Goal: Information Seeking & Learning: Learn about a topic

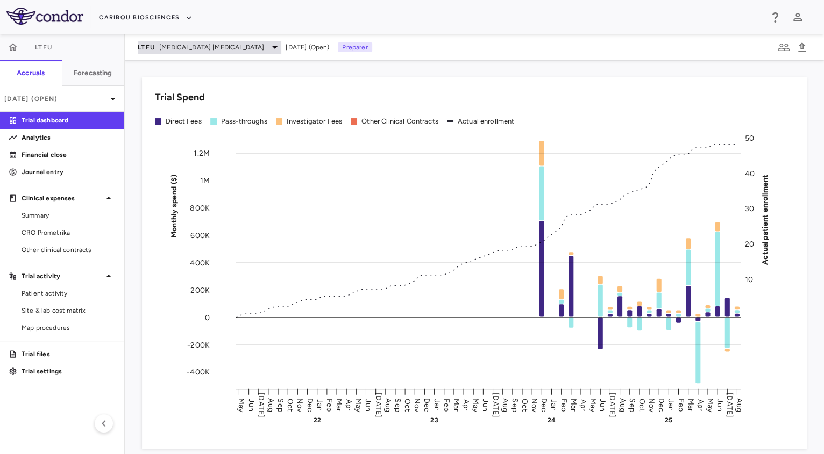
click at [268, 47] on icon at bounding box center [274, 47] width 13 height 13
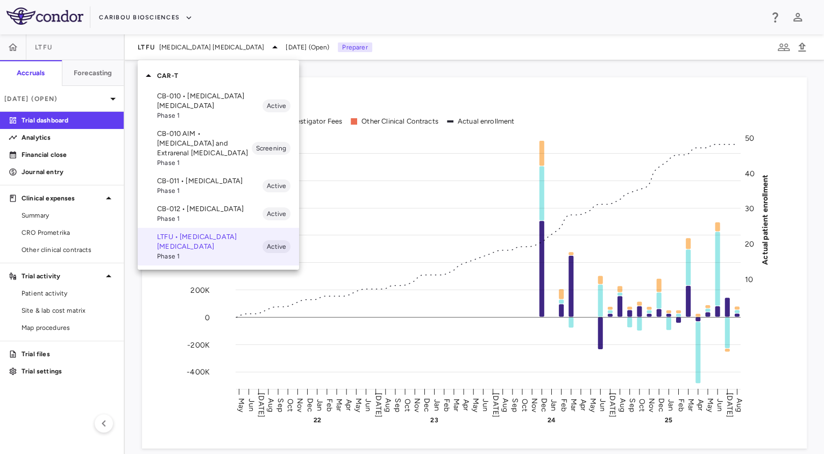
click at [197, 212] on p "CB-012 • Acute Myeloid Leukemia" at bounding box center [209, 209] width 105 height 10
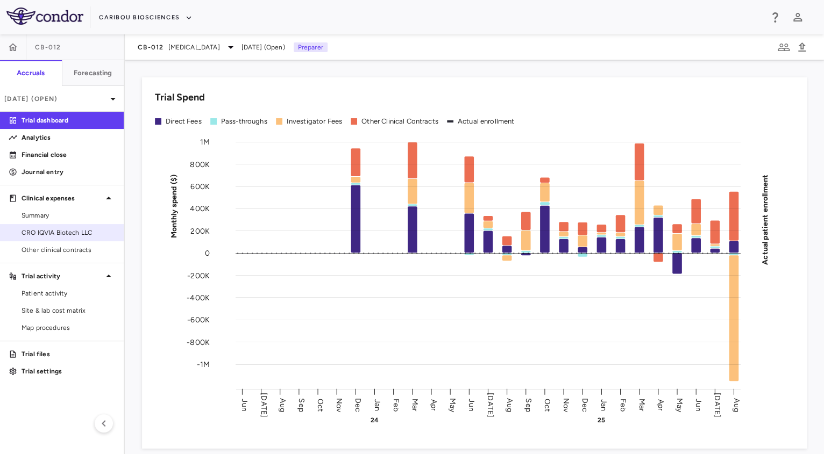
click at [56, 229] on span "CRO IQVIA Biotech LLC" at bounding box center [69, 233] width 94 height 10
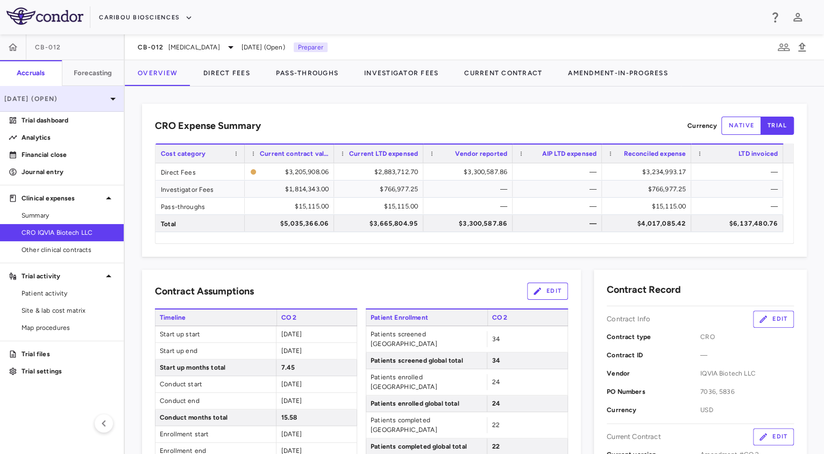
click at [82, 103] on p "Aug 2025 (Open)" at bounding box center [55, 99] width 102 height 10
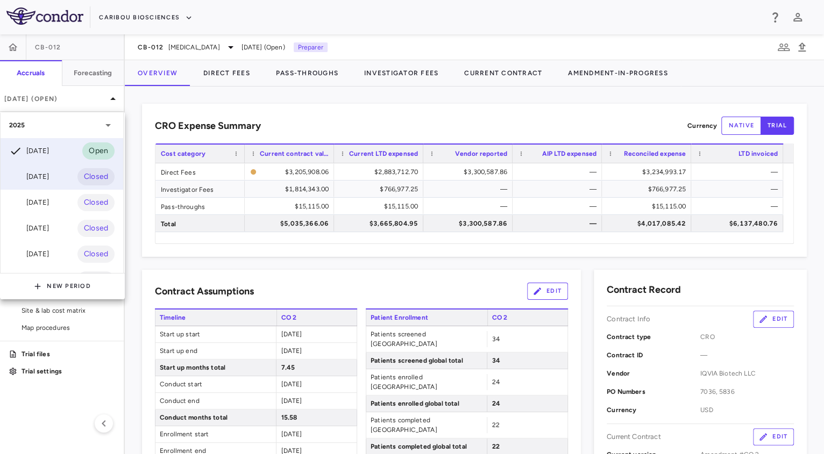
click at [19, 187] on div "Jul 2025 Closed" at bounding box center [62, 177] width 123 height 26
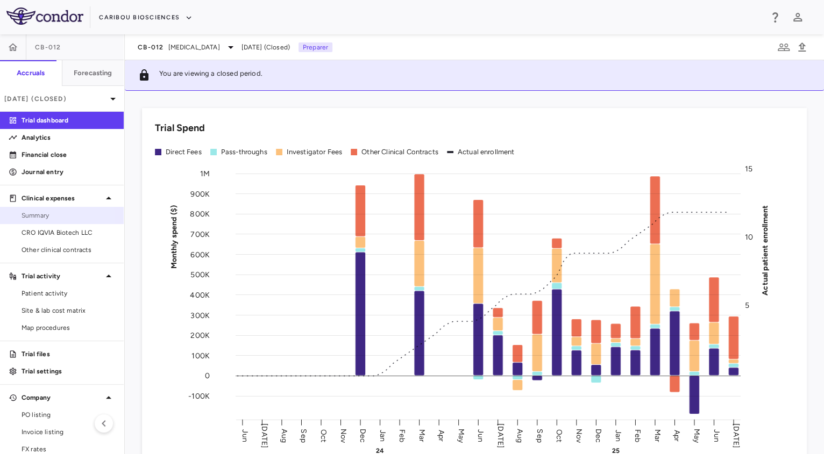
click at [52, 218] on span "Summary" at bounding box center [69, 216] width 94 height 10
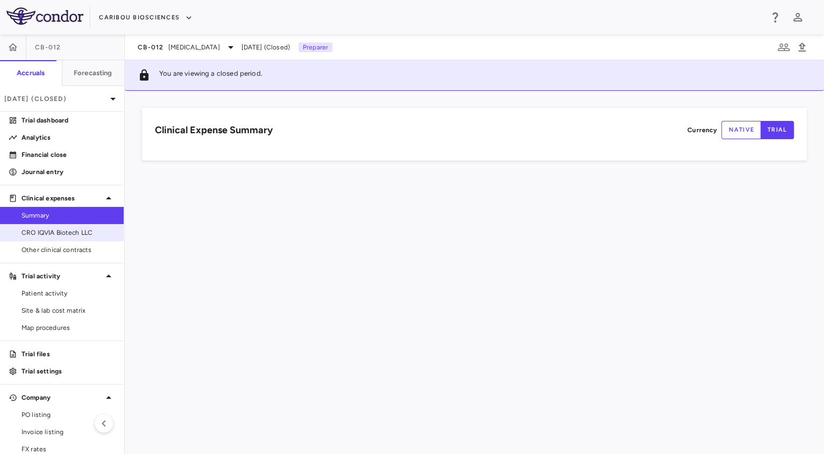
click at [52, 228] on span "CRO IQVIA Biotech LLC" at bounding box center [69, 233] width 94 height 10
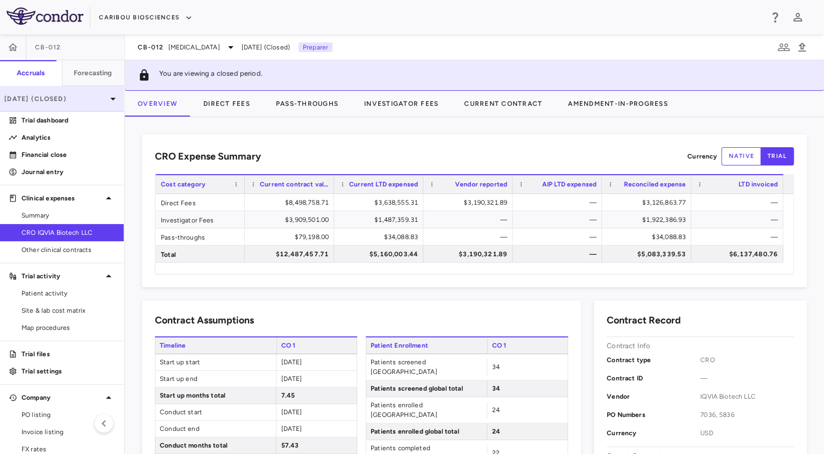
click at [73, 103] on p "Jul 2025 (Closed)" at bounding box center [55, 99] width 102 height 10
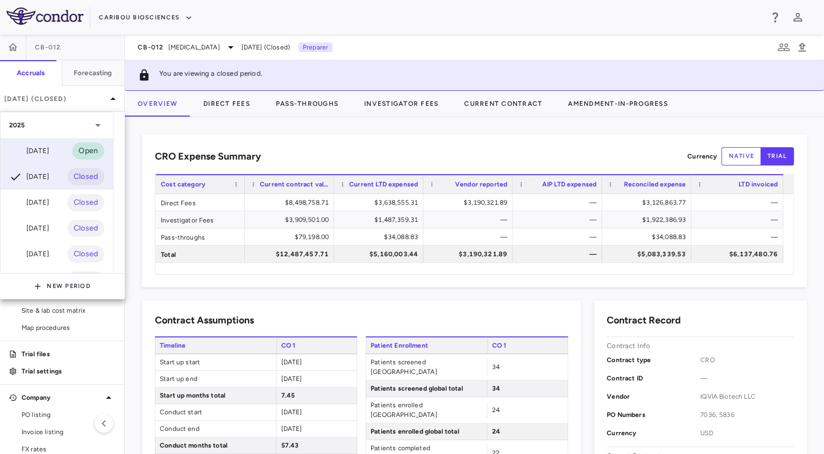
click at [49, 153] on div "Aug 2025" at bounding box center [29, 151] width 40 height 13
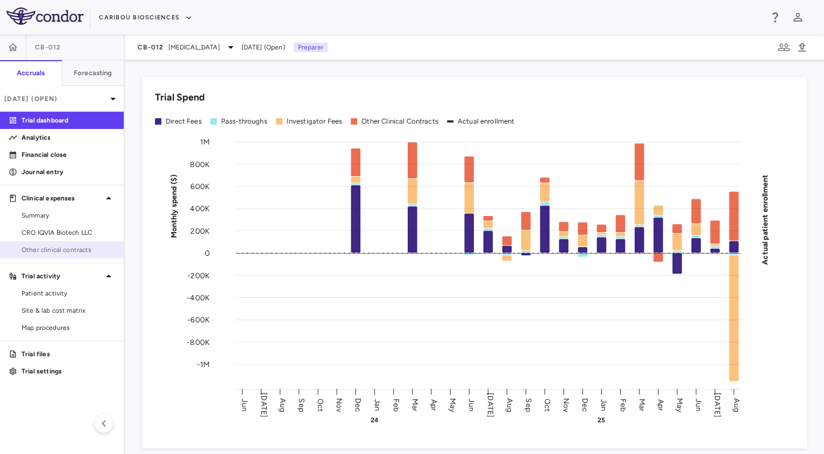
click at [39, 242] on link "Other clinical contracts" at bounding box center [62, 250] width 124 height 16
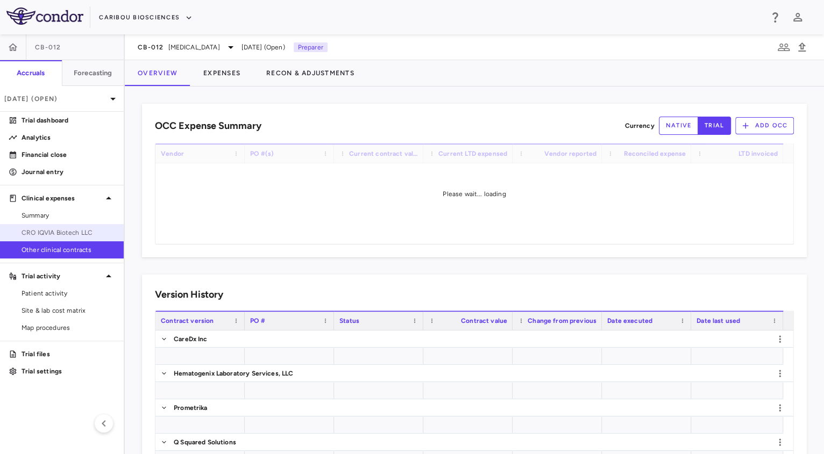
click at [36, 235] on span "CRO IQVIA Biotech LLC" at bounding box center [69, 233] width 94 height 10
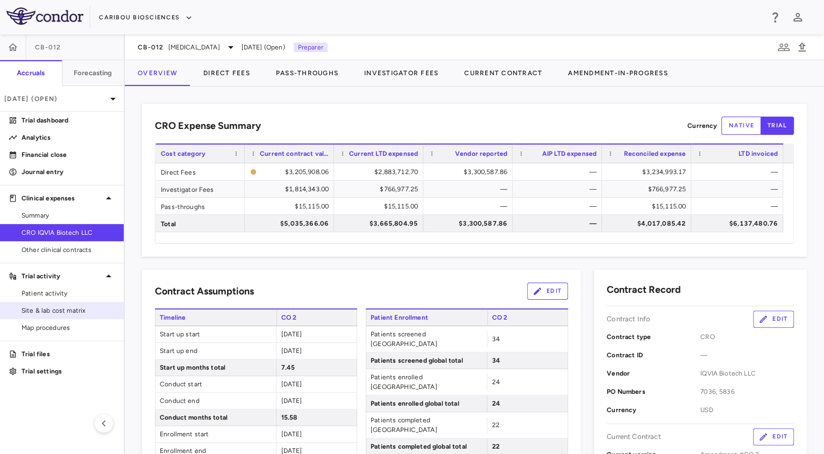
click at [55, 315] on span "Site & lab cost matrix" at bounding box center [69, 311] width 94 height 10
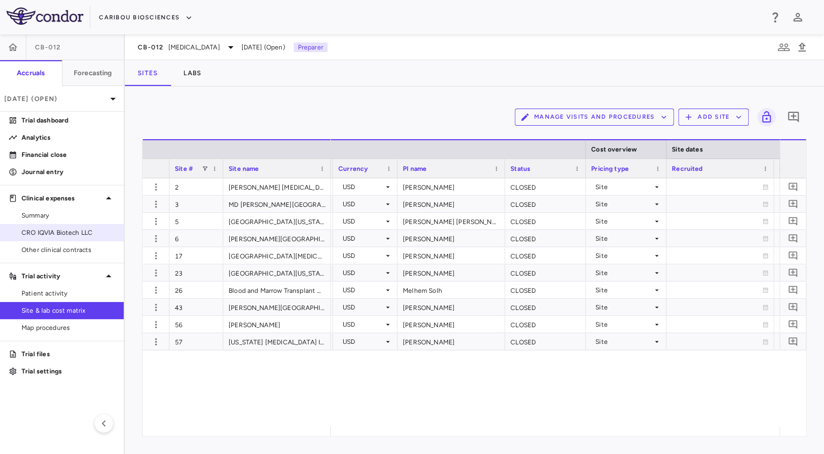
click at [44, 230] on span "CRO IQVIA Biotech LLC" at bounding box center [69, 233] width 94 height 10
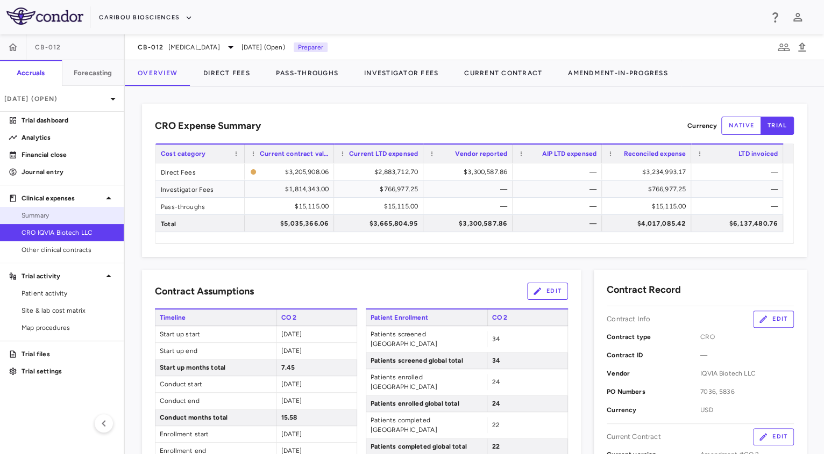
click at [74, 215] on span "Summary" at bounding box center [69, 216] width 94 height 10
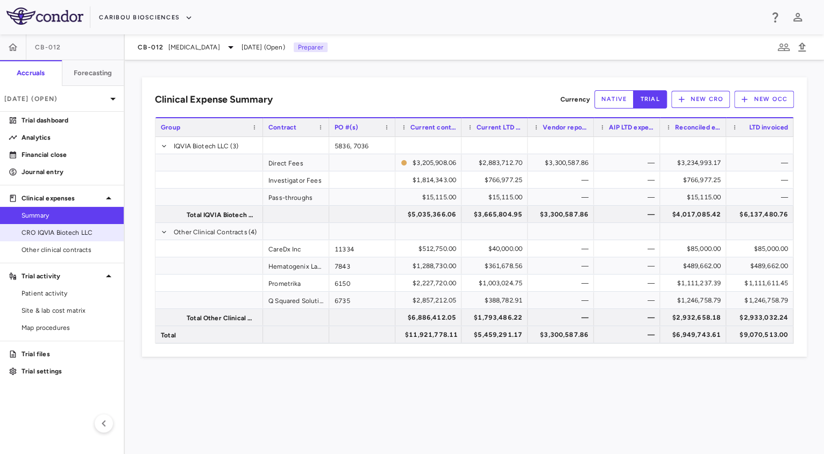
click at [75, 234] on span "CRO IQVIA Biotech LLC" at bounding box center [69, 233] width 94 height 10
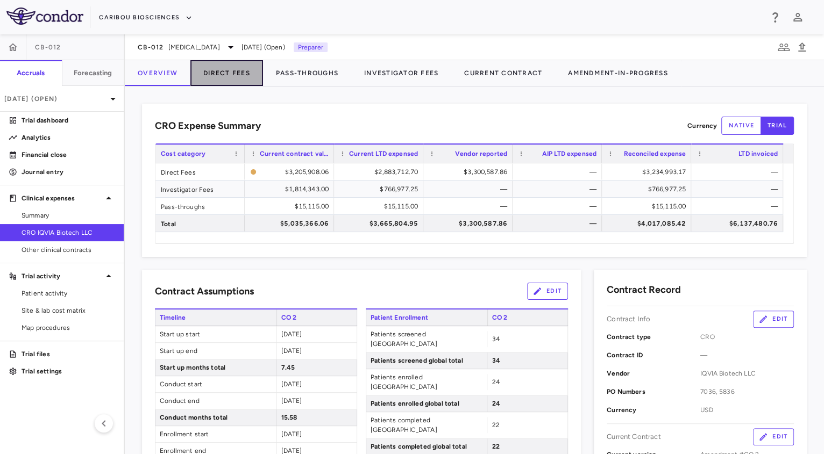
click at [241, 74] on button "Direct Fees" at bounding box center [226, 73] width 73 height 26
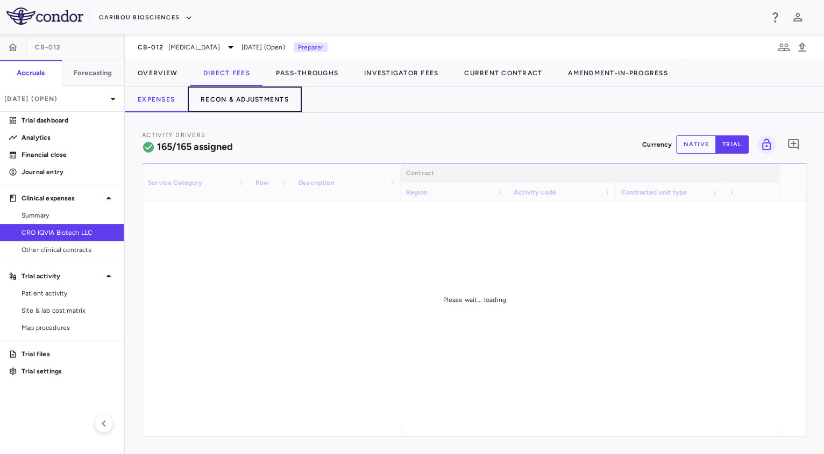
click at [255, 98] on button "Recon & Adjustments" at bounding box center [245, 100] width 114 height 26
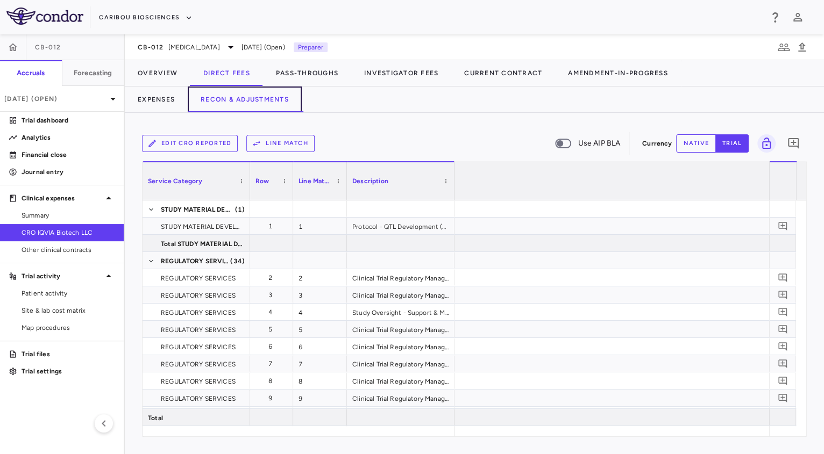
scroll to position [0, 1916]
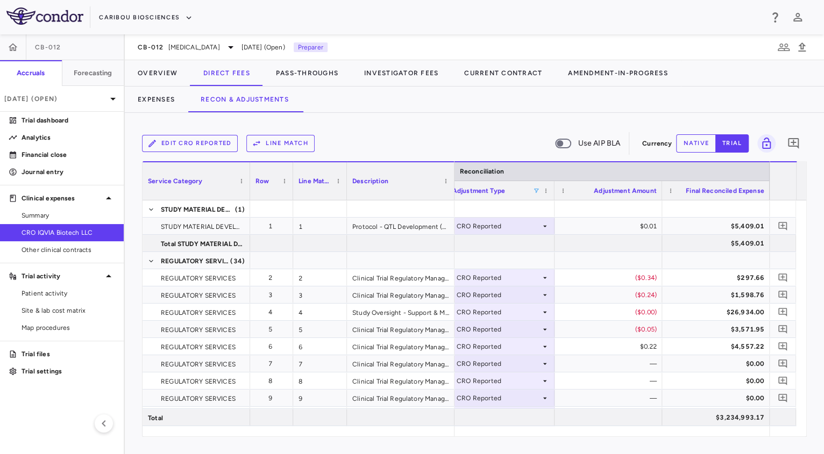
click at [536, 192] on span at bounding box center [536, 191] width 6 height 6
click at [539, 234] on div "(Select All)" at bounding box center [587, 230] width 101 height 13
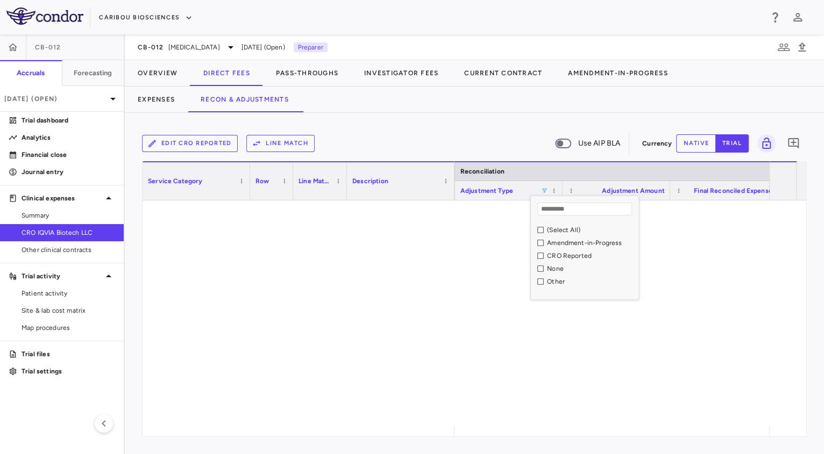
scroll to position [0, 1906]
click at [541, 248] on div "Amendment-in-Progress" at bounding box center [593, 243] width 108 height 13
click at [549, 272] on div "None" at bounding box center [596, 268] width 101 height 13
click at [549, 286] on div "Other" at bounding box center [596, 281] width 101 height 13
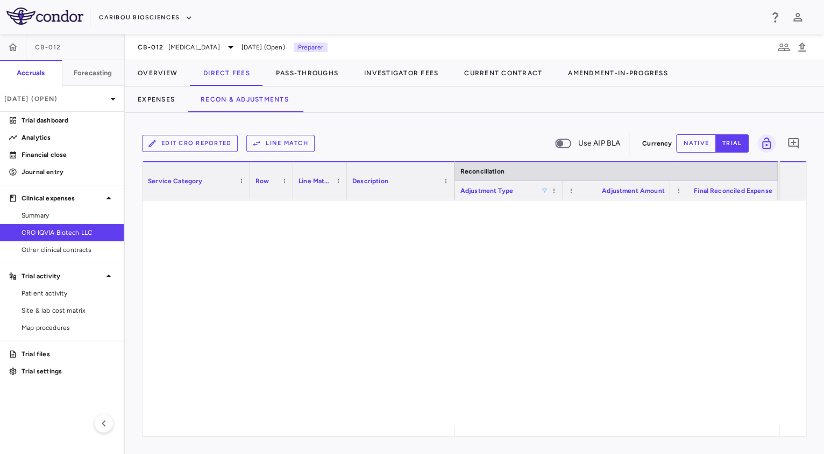
click at [518, 105] on div "Expenses Recon & Adjustments" at bounding box center [474, 100] width 699 height 26
click at [552, 193] on span at bounding box center [554, 191] width 6 height 6
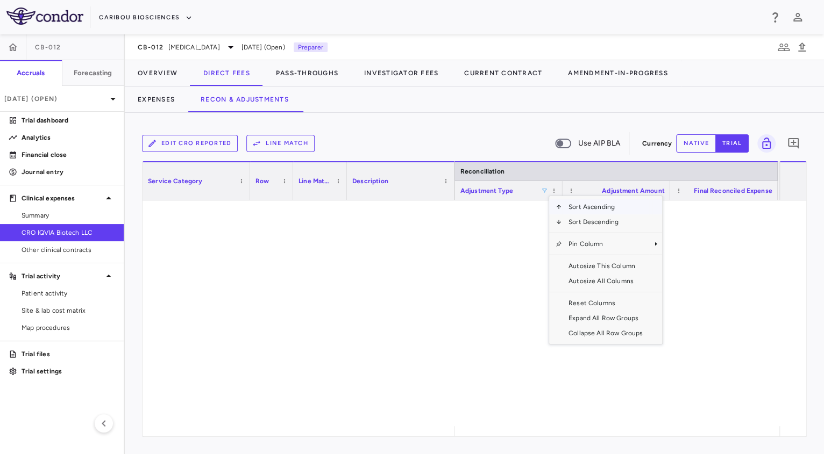
click at [541, 191] on span at bounding box center [544, 191] width 6 height 6
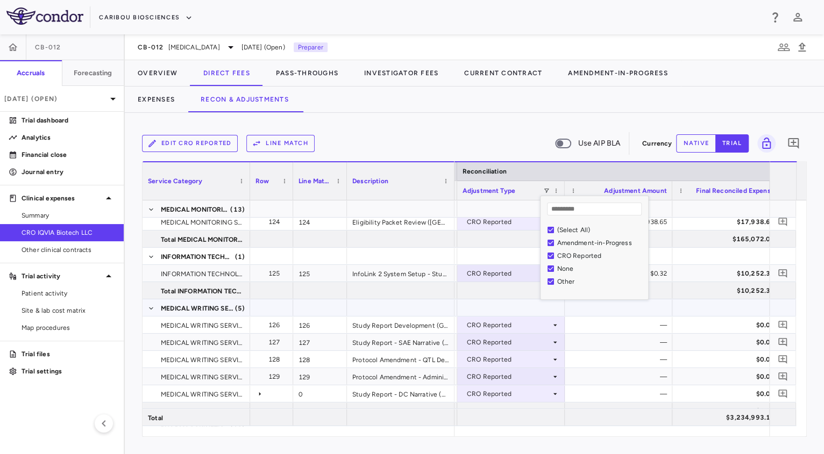
scroll to position [2732, 0]
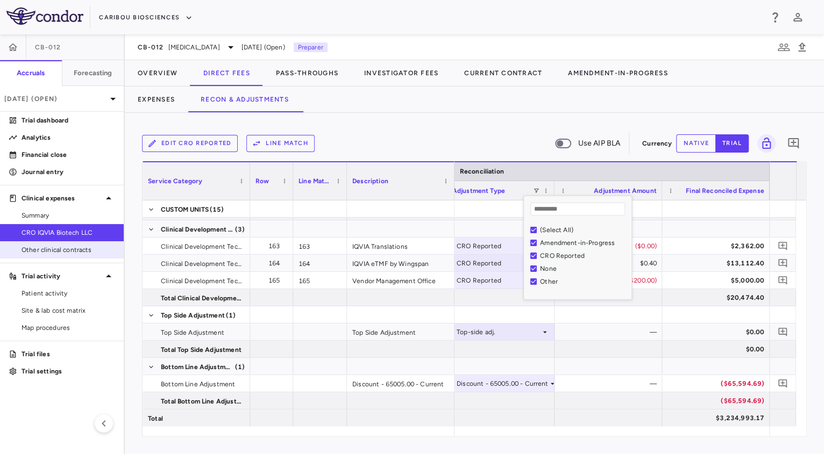
click at [56, 244] on link "Other clinical contracts" at bounding box center [62, 250] width 124 height 16
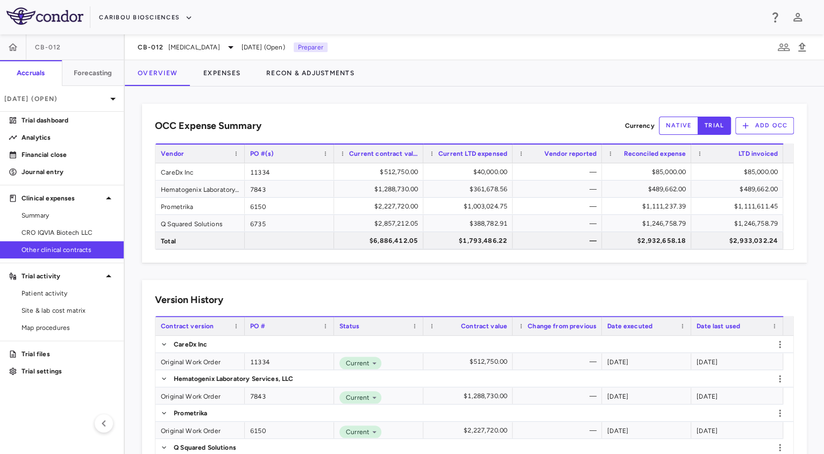
click at [50, 242] on link "Other clinical contracts" at bounding box center [62, 250] width 124 height 16
click at [58, 169] on p "Journal entry" at bounding box center [69, 172] width 94 height 10
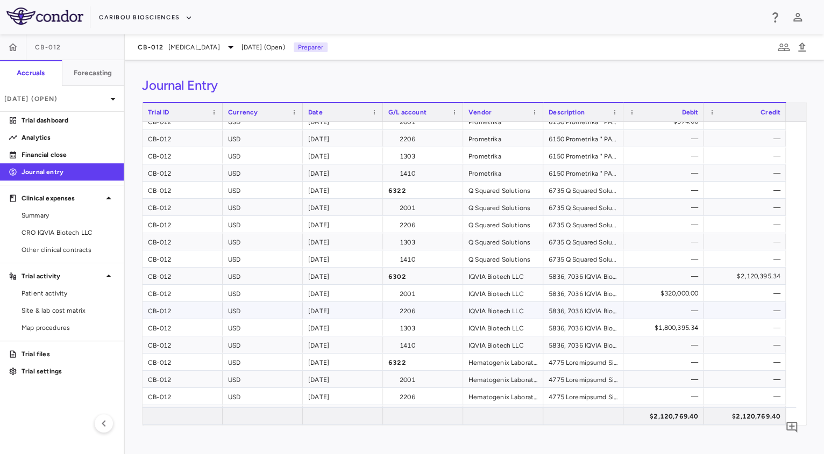
scroll to position [144, 0]
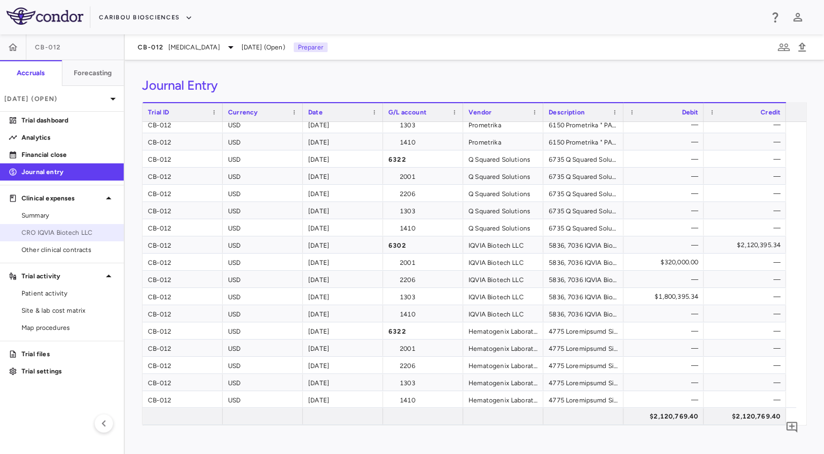
click at [54, 228] on span "CRO IQVIA Biotech LLC" at bounding box center [69, 233] width 94 height 10
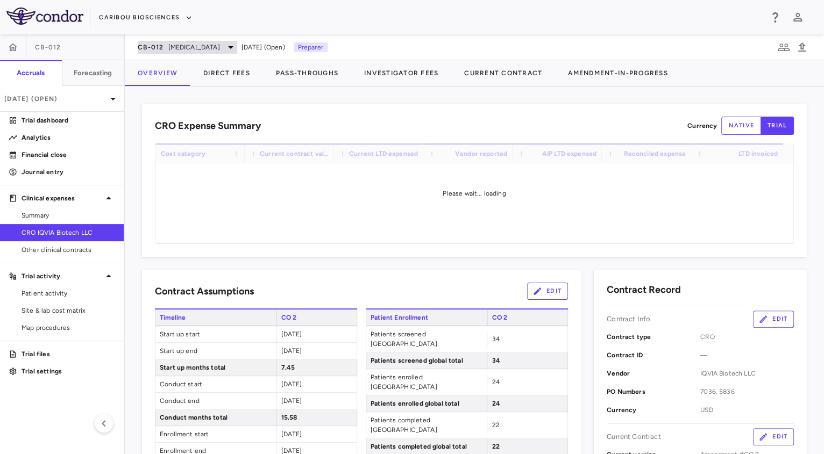
click at [220, 51] on span "Acute Myeloid Leukemia" at bounding box center [194, 47] width 52 height 10
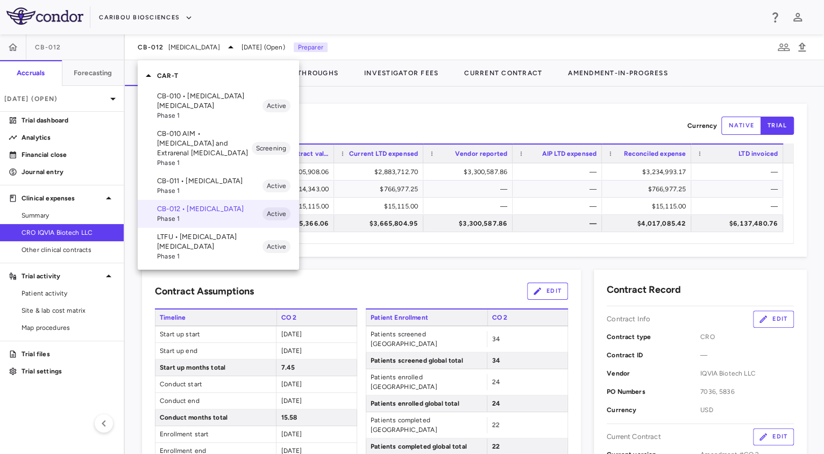
click at [72, 105] on div at bounding box center [412, 227] width 824 height 454
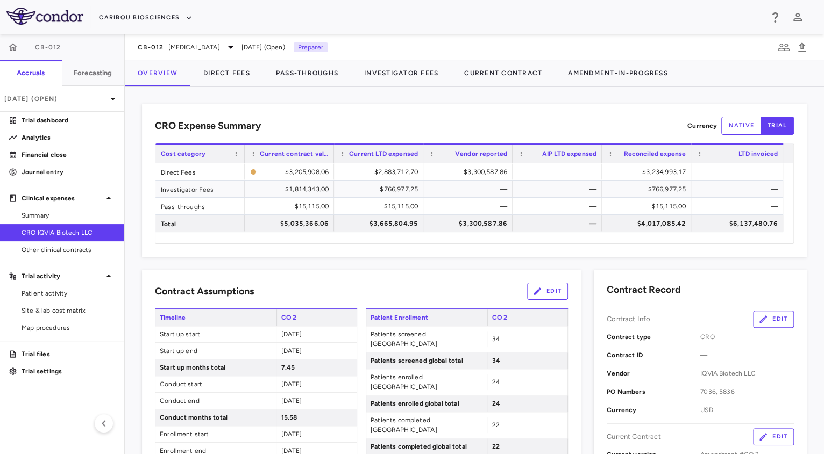
click at [72, 105] on div "Aug 2025 (Open)" at bounding box center [62, 99] width 124 height 26
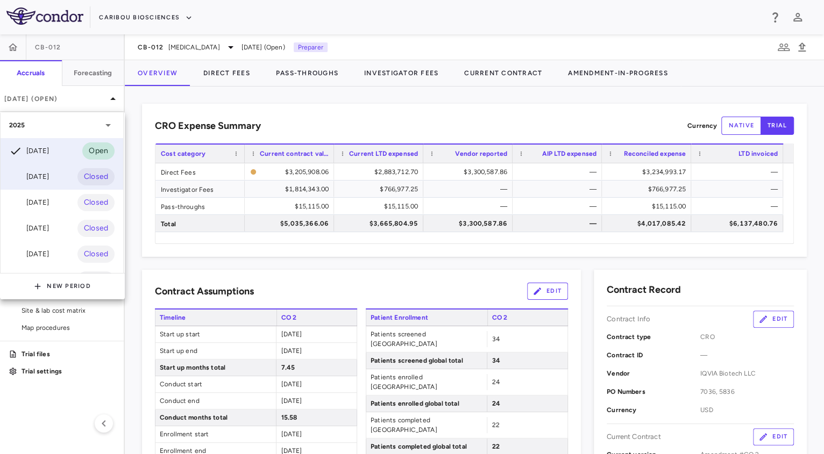
click at [62, 182] on div "Jul 2025 Closed" at bounding box center [62, 177] width 123 height 26
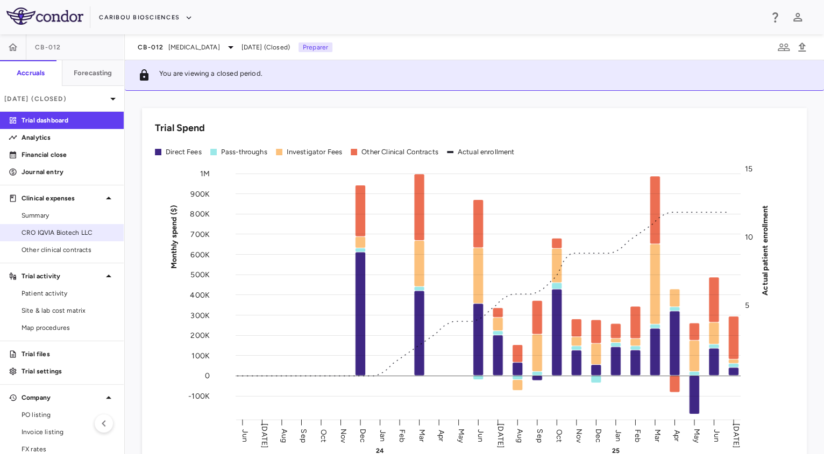
click at [69, 226] on link "CRO IQVIA Biotech LLC" at bounding box center [62, 233] width 124 height 16
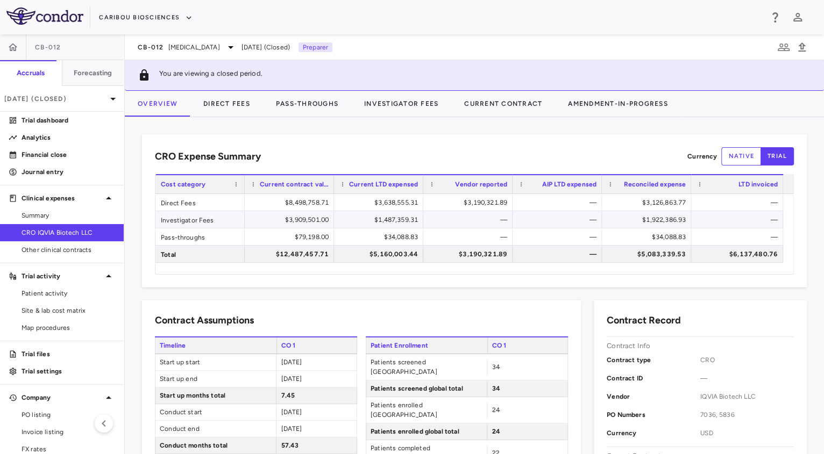
click at [653, 223] on div "$1,922,386.93" at bounding box center [648, 219] width 74 height 17
click at [662, 218] on div "$1,922,386.93" at bounding box center [648, 219] width 74 height 17
click at [188, 51] on span "Acute Myeloid Leukemia" at bounding box center [194, 47] width 52 height 10
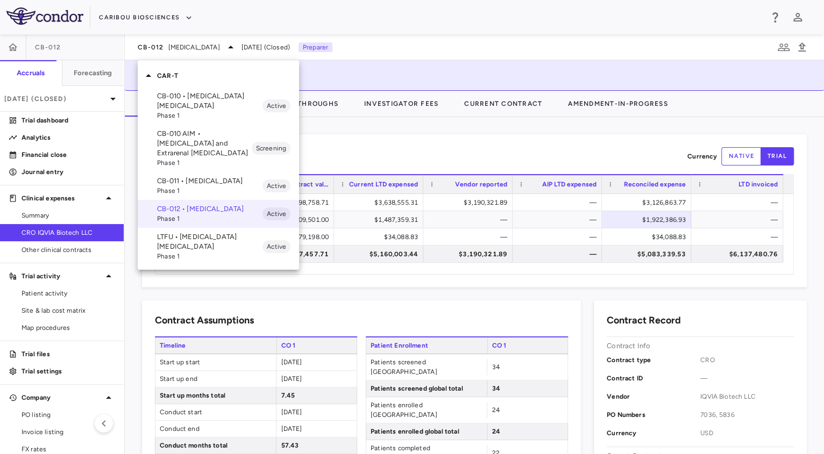
click at [544, 148] on div at bounding box center [412, 227] width 824 height 454
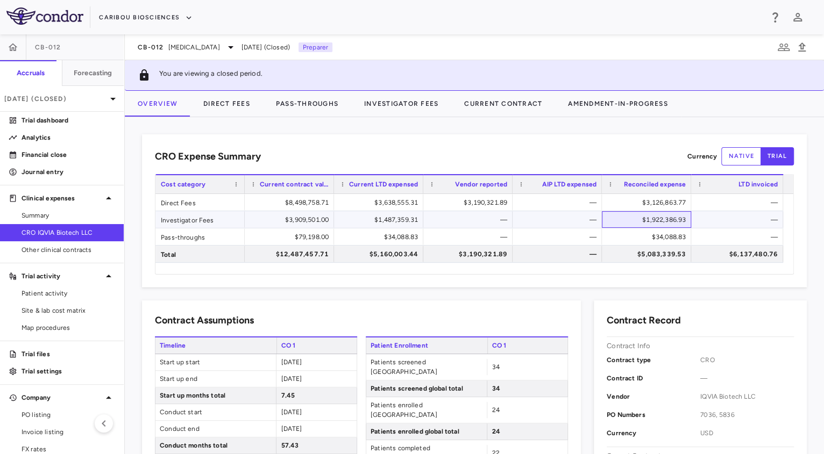
click at [637, 218] on div "$1,922,386.93" at bounding box center [648, 219] width 74 height 17
click at [83, 96] on p "Jul 2025 (Closed)" at bounding box center [55, 99] width 102 height 10
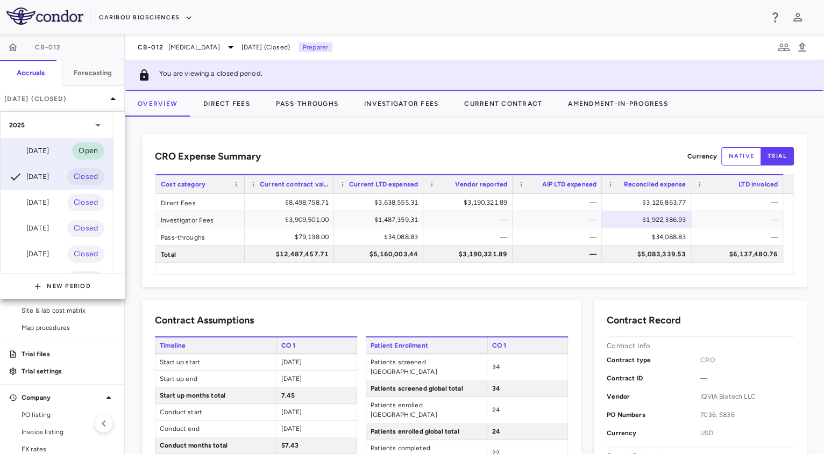
click at [66, 145] on div "Aug 2025 Open" at bounding box center [57, 151] width 112 height 26
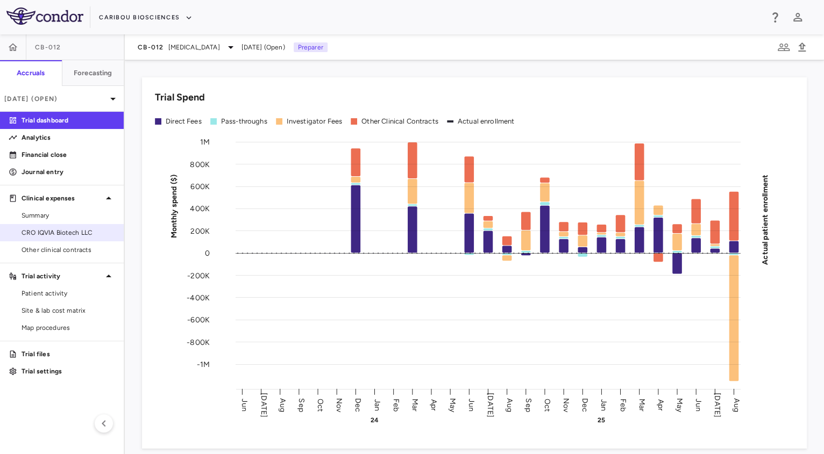
click at [66, 237] on span "CRO IQVIA Biotech LLC" at bounding box center [69, 233] width 94 height 10
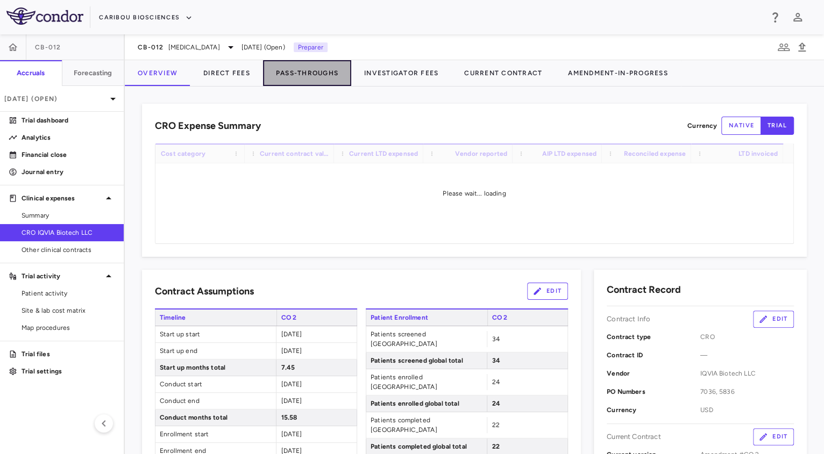
click at [296, 84] on button "Pass-Throughs" at bounding box center [307, 73] width 88 height 26
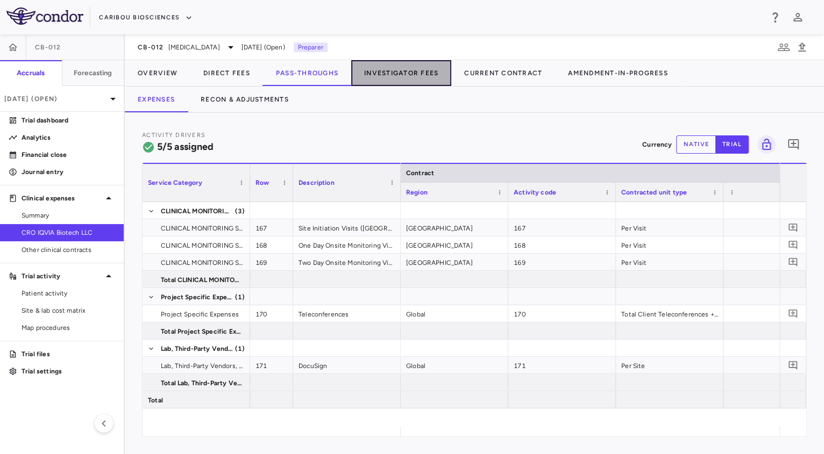
click at [392, 72] on button "Investigator Fees" at bounding box center [401, 73] width 100 height 26
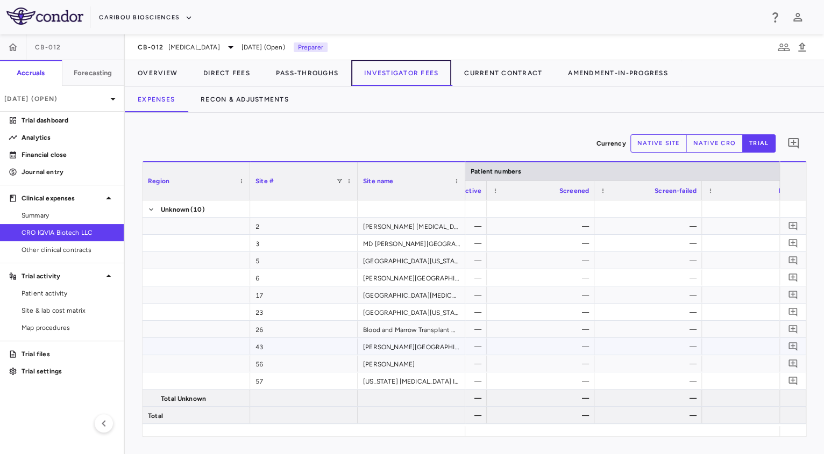
scroll to position [0, 380]
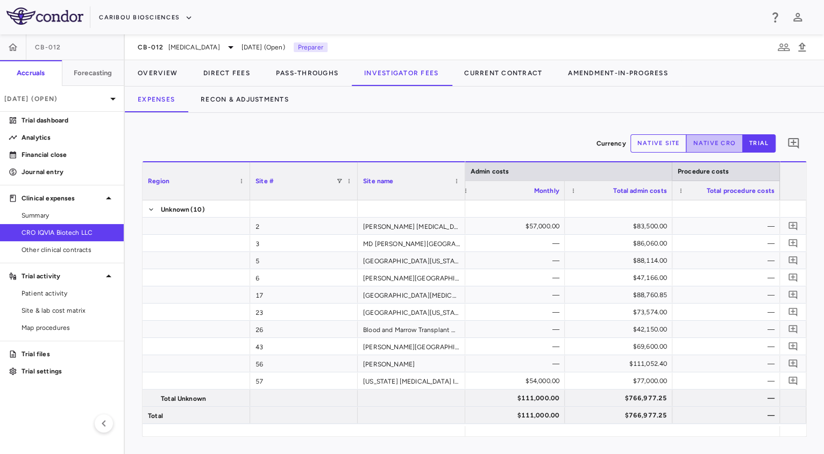
click at [738, 142] on button "native cro" at bounding box center [713, 143] width 57 height 18
click at [672, 143] on button "native site" at bounding box center [658, 143] width 56 height 18
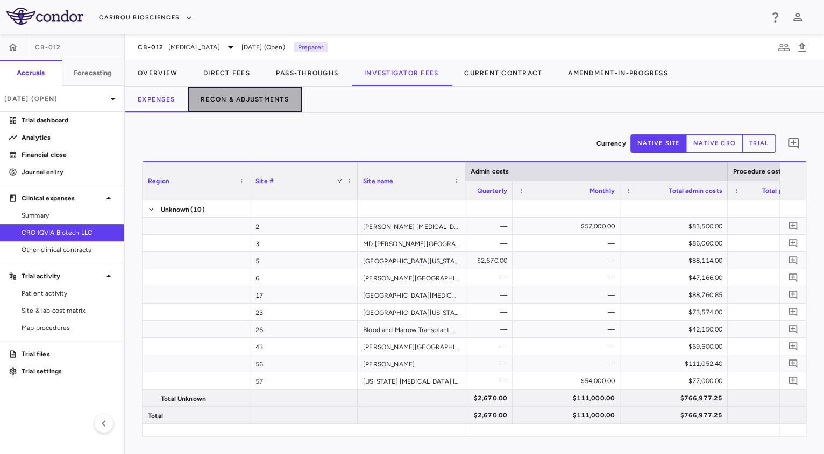
click at [266, 97] on button "Recon & Adjustments" at bounding box center [245, 100] width 114 height 26
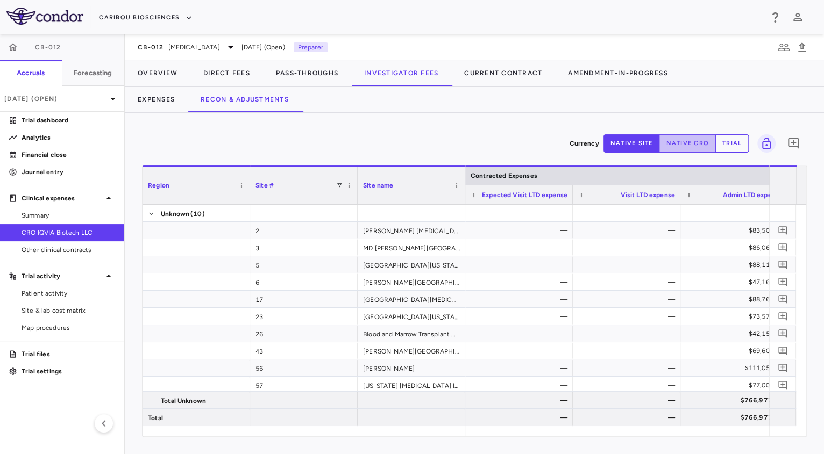
click at [690, 144] on button "native cro" at bounding box center [687, 143] width 57 height 18
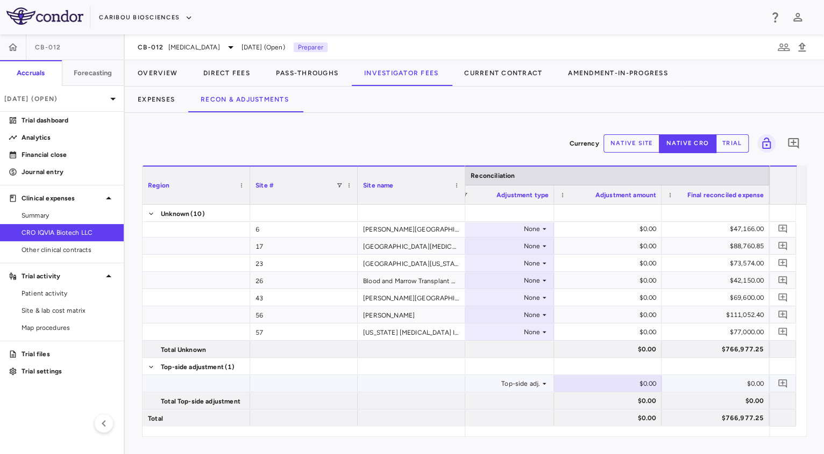
click at [589, 385] on div "$0.00" at bounding box center [609, 383] width 92 height 17
type input "*******"
click at [713, 386] on div "$0.00" at bounding box center [717, 383] width 92 height 17
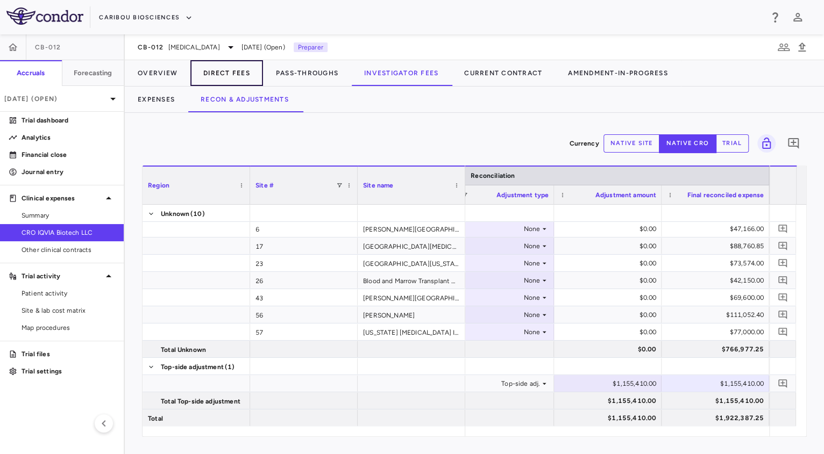
click at [225, 69] on button "Direct Fees" at bounding box center [226, 73] width 73 height 26
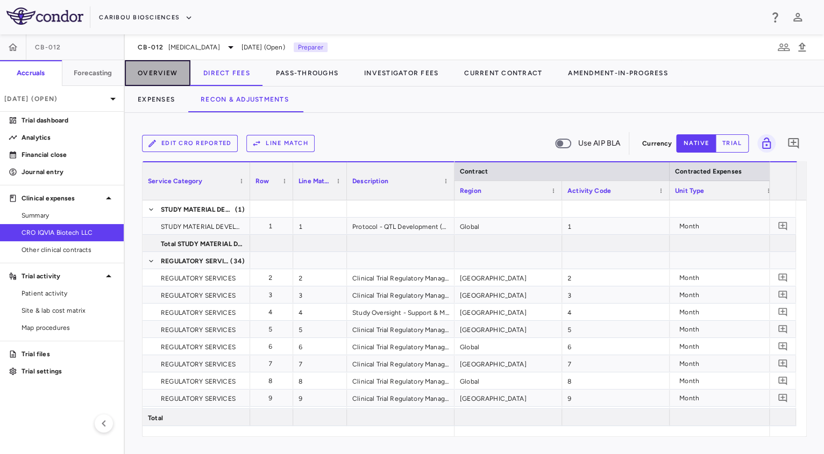
click at [166, 66] on button "Overview" at bounding box center [158, 73] width 66 height 26
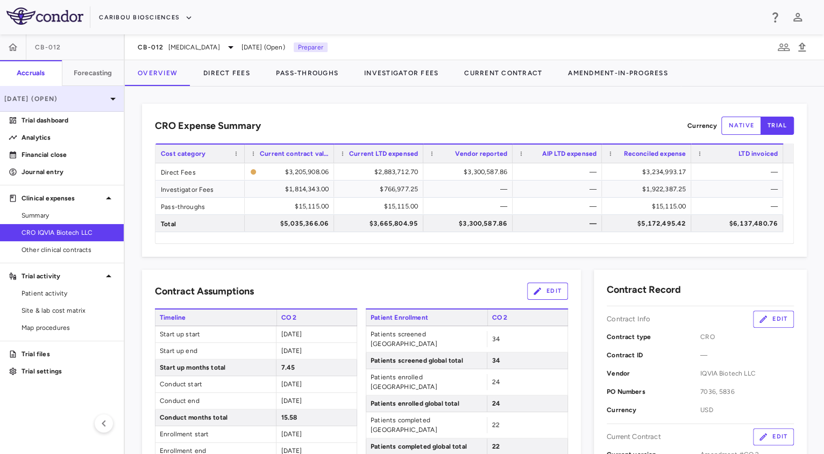
click at [87, 104] on div "Aug 2025 (Open)" at bounding box center [62, 99] width 124 height 26
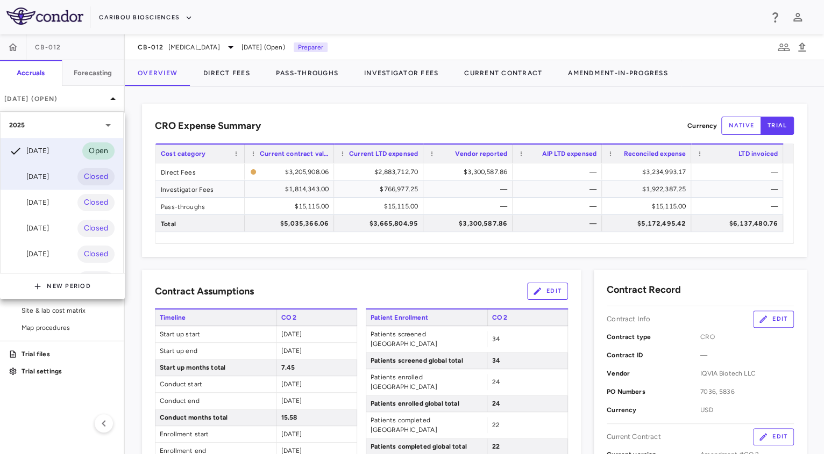
click at [61, 180] on div "Jul 2025 Closed" at bounding box center [62, 177] width 123 height 26
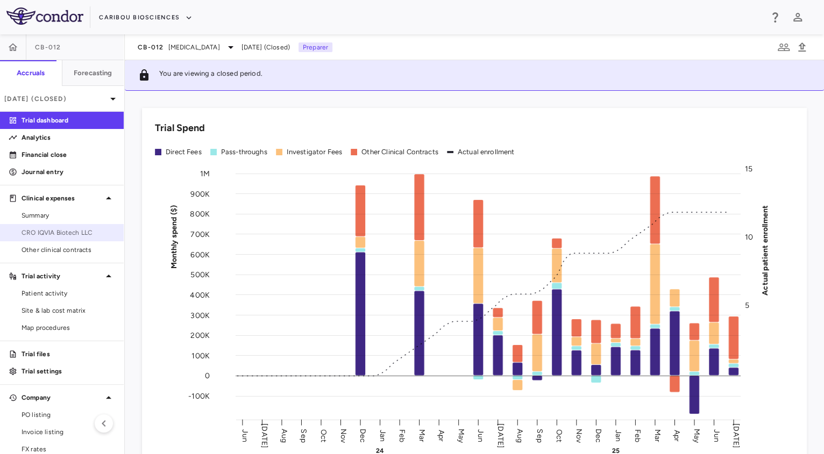
click at [70, 234] on span "CRO IQVIA Biotech LLC" at bounding box center [69, 233] width 94 height 10
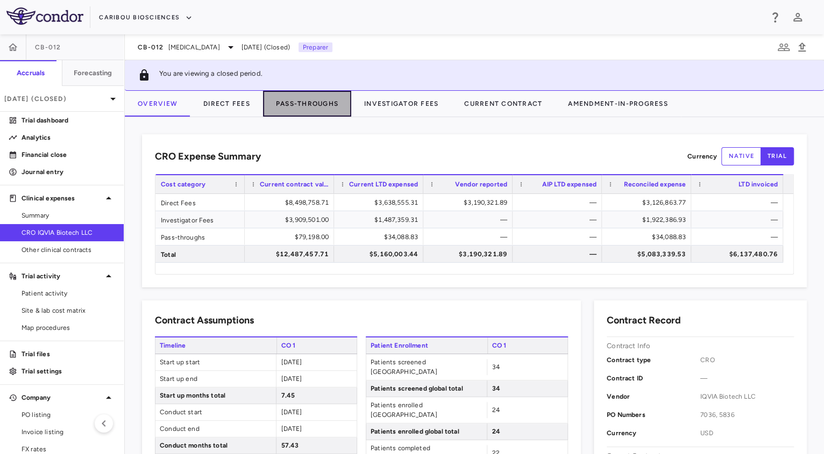
click at [291, 110] on button "Pass-Throughs" at bounding box center [307, 104] width 88 height 26
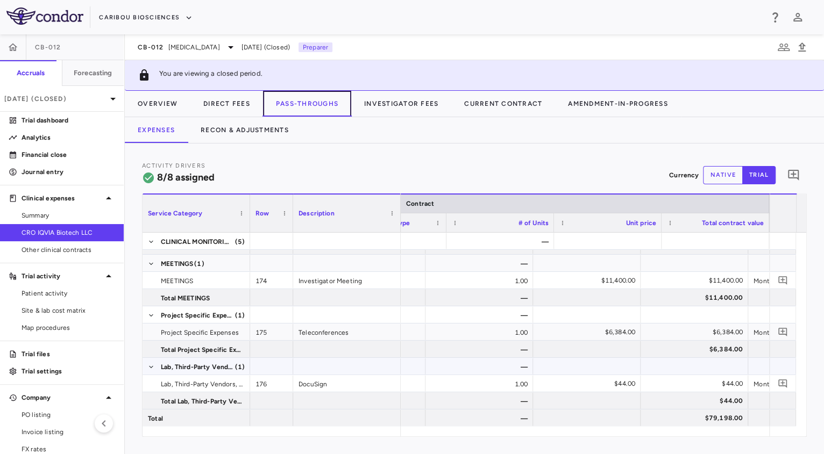
scroll to position [0, 298]
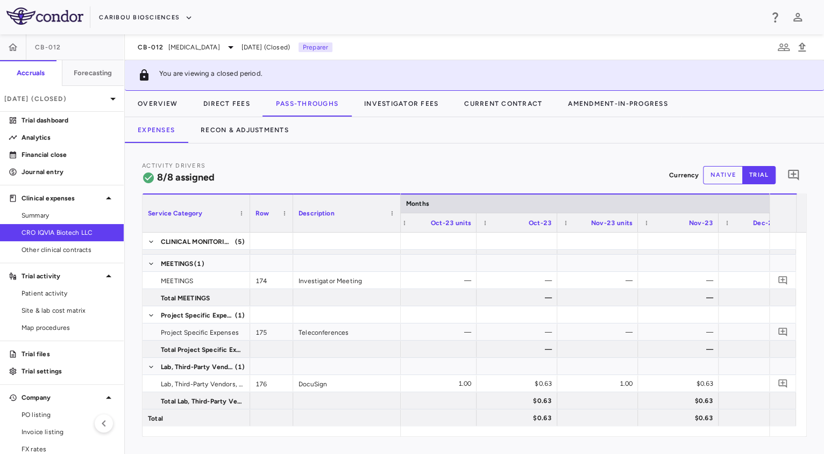
click at [237, 144] on div "Activity Drivers 8/8 assigned Currency native trial 0 Service Category Drag her…" at bounding box center [474, 299] width 699 height 311
click at [233, 126] on button "Recon & Adjustments" at bounding box center [245, 130] width 114 height 26
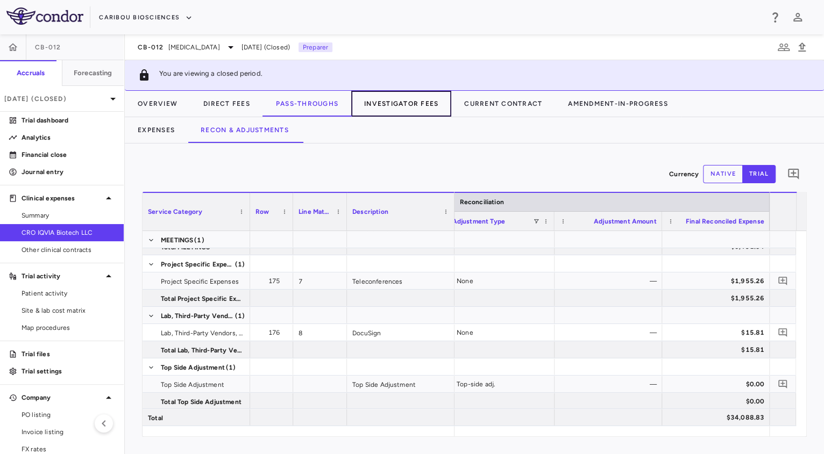
click at [374, 104] on button "Investigator Fees" at bounding box center [401, 104] width 100 height 26
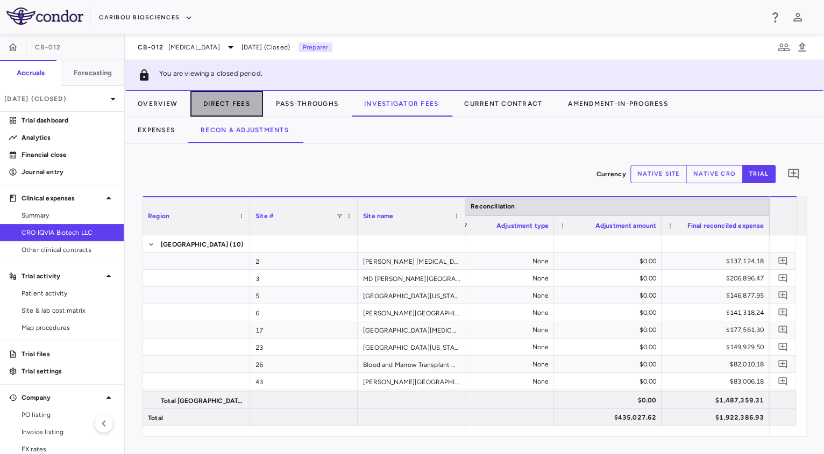
click at [231, 110] on button "Direct Fees" at bounding box center [226, 104] width 73 height 26
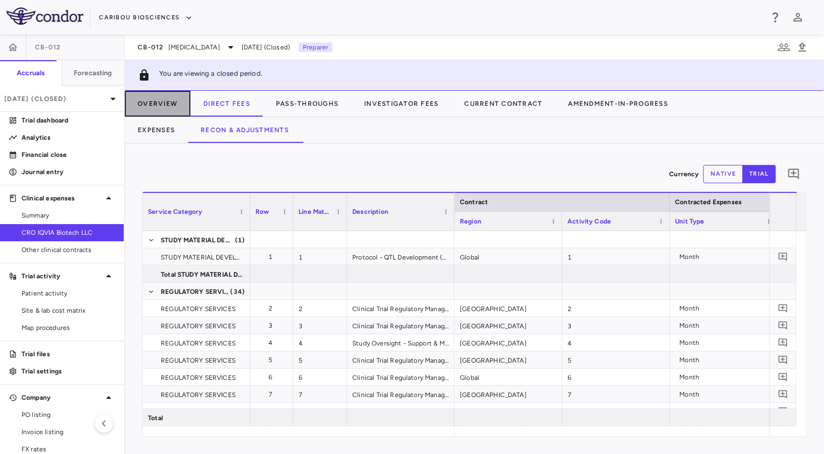
click at [140, 101] on button "Overview" at bounding box center [158, 104] width 66 height 26
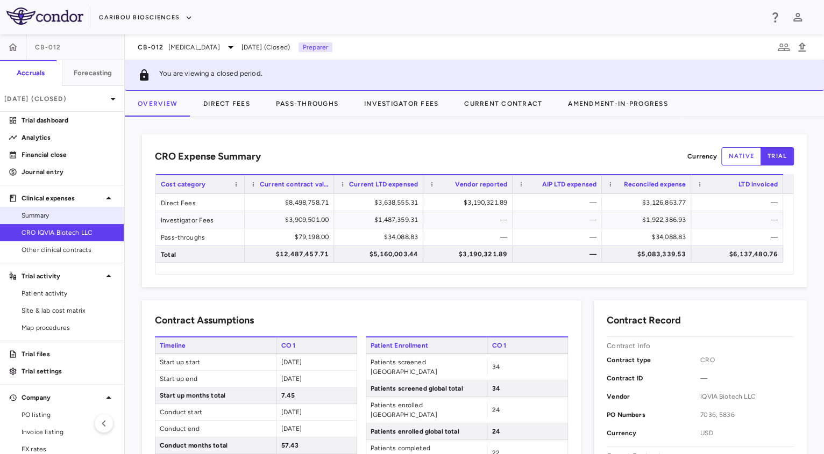
click at [59, 222] on link "Summary" at bounding box center [62, 216] width 124 height 16
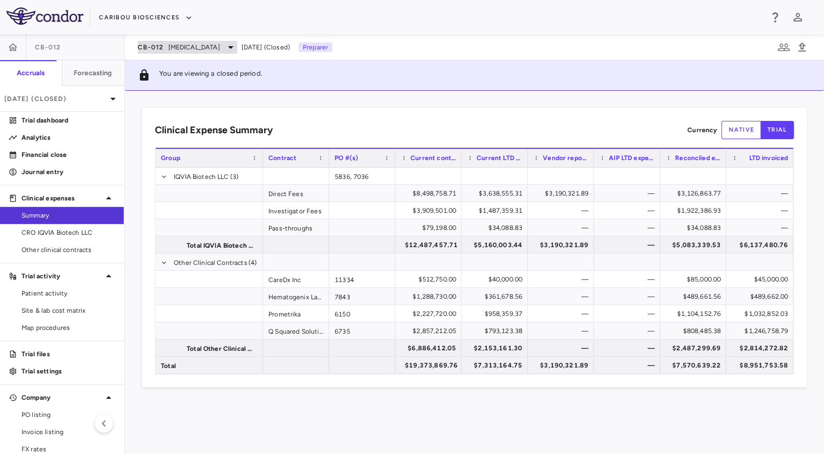
click at [214, 49] on span "Acute Myeloid Leukemia" at bounding box center [194, 47] width 52 height 10
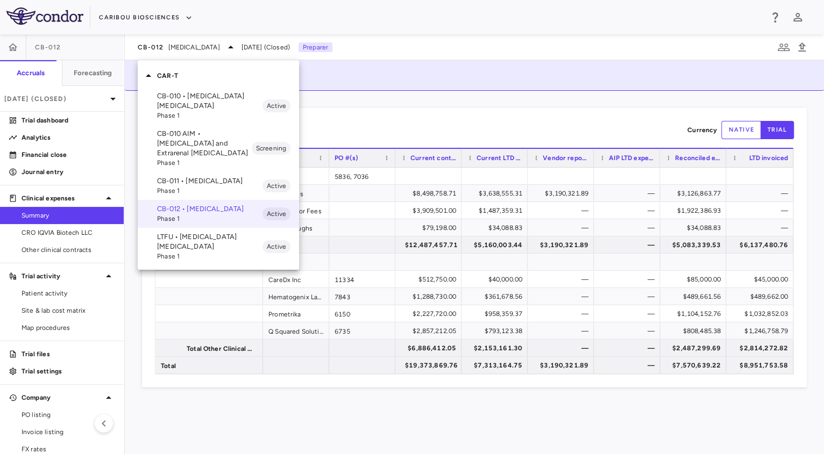
click at [75, 93] on div at bounding box center [412, 227] width 824 height 454
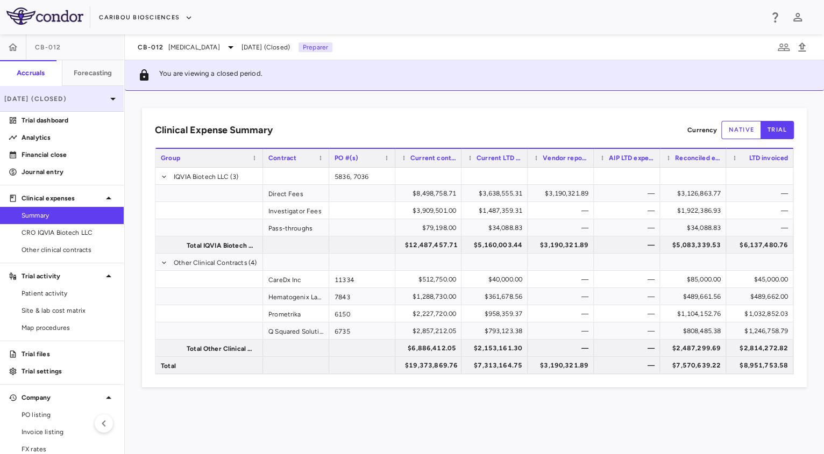
click at [94, 102] on p "Jul 2025 (Closed)" at bounding box center [55, 99] width 102 height 10
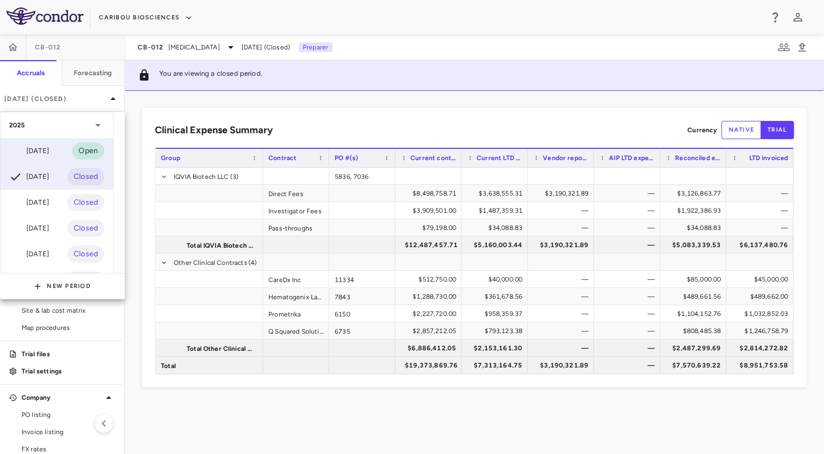
click at [60, 157] on div "Aug 2025 Open" at bounding box center [57, 151] width 112 height 26
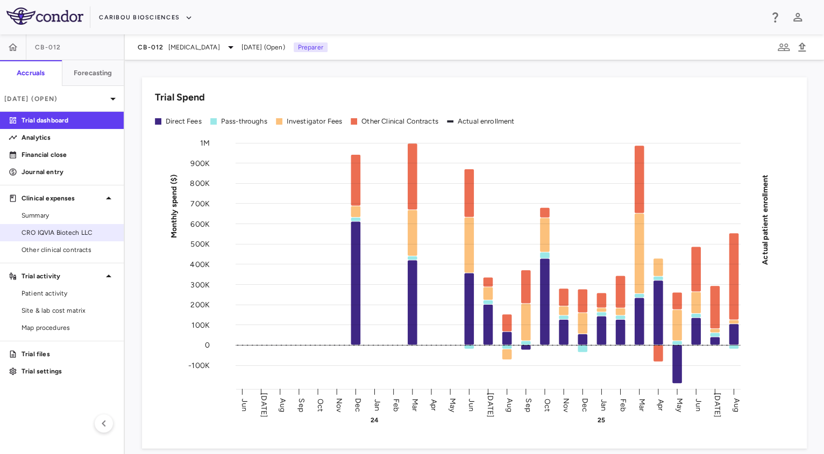
click at [65, 226] on link "CRO IQVIA Biotech LLC" at bounding box center [62, 233] width 124 height 16
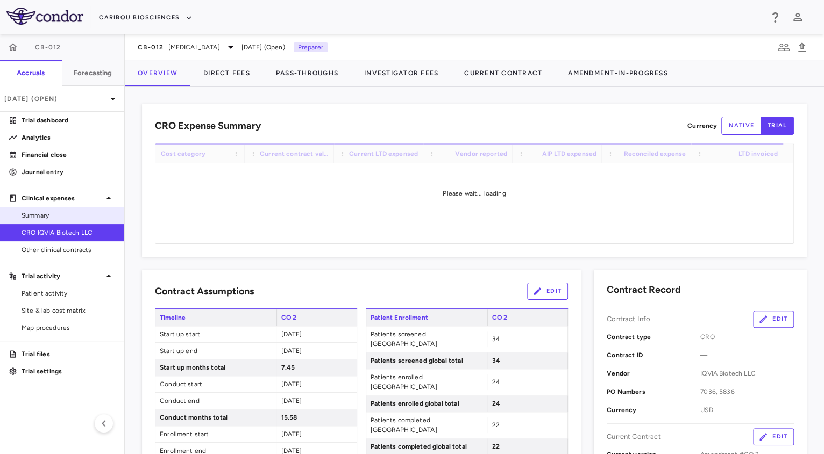
click at [41, 219] on span "Summary" at bounding box center [69, 216] width 94 height 10
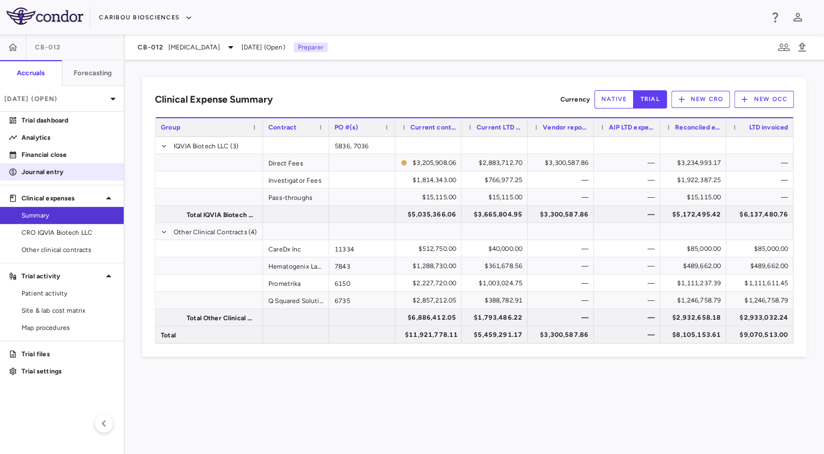
click at [55, 170] on p "Journal entry" at bounding box center [69, 172] width 94 height 10
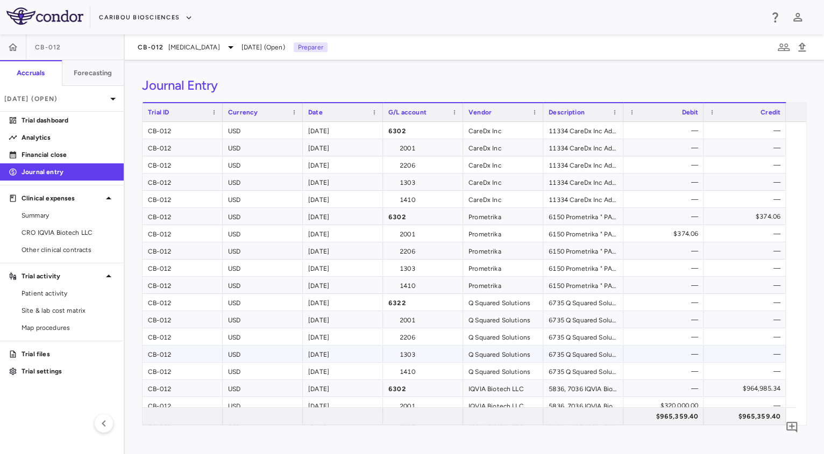
scroll to position [144, 0]
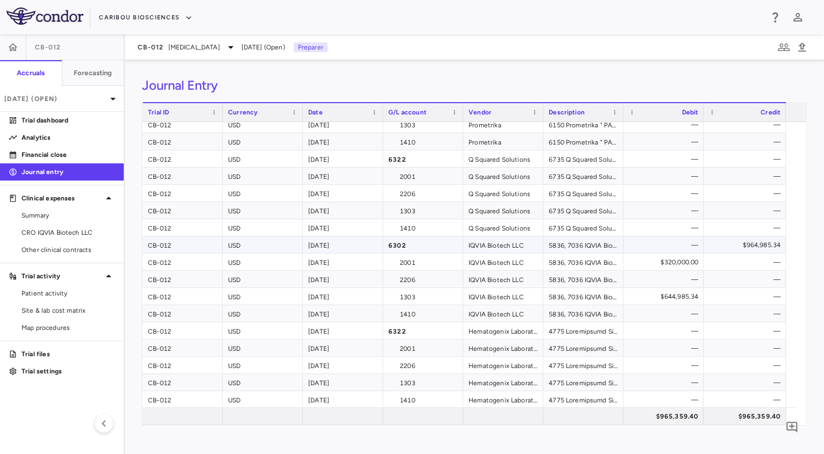
click at [742, 250] on div "$964,985.34" at bounding box center [746, 245] width 67 height 17
click at [31, 232] on span "CRO IQVIA Biotech LLC" at bounding box center [69, 233] width 94 height 10
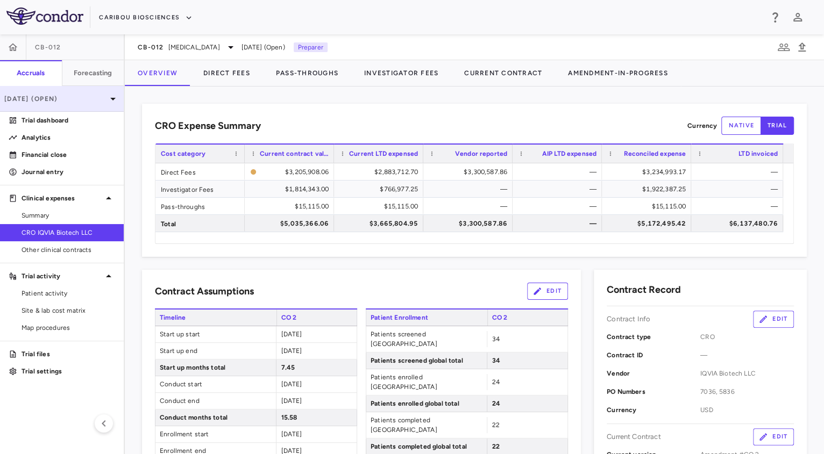
click at [78, 98] on p "Aug 2025 (Open)" at bounding box center [55, 99] width 102 height 10
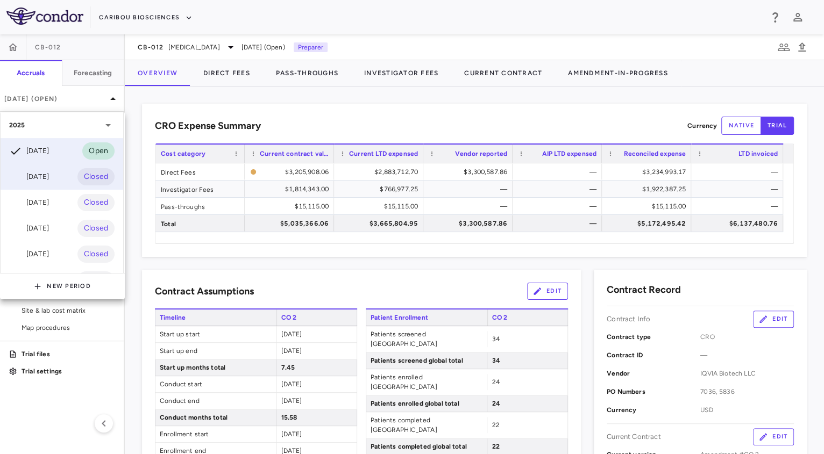
click at [62, 176] on div "Jul 2025 Closed" at bounding box center [62, 177] width 123 height 26
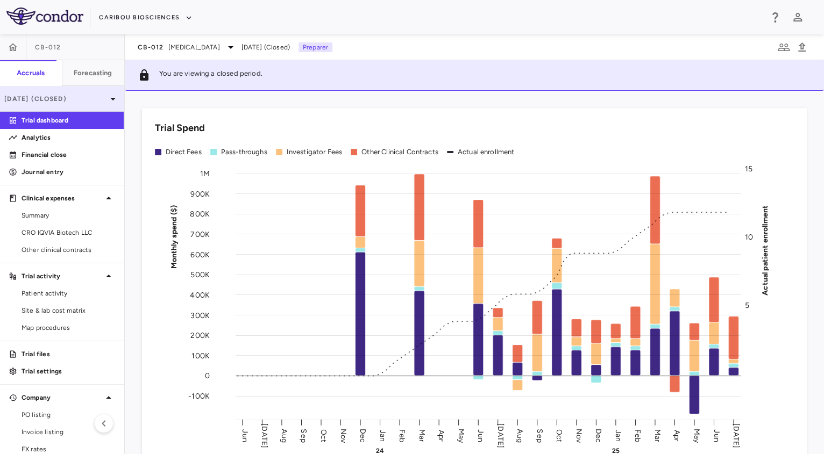
click at [52, 99] on p "Jul 2025 (Closed)" at bounding box center [55, 99] width 102 height 10
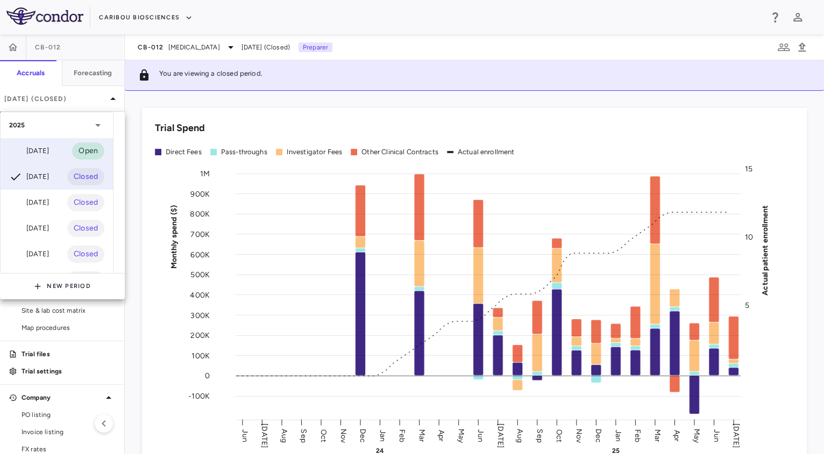
click at [69, 148] on div "Aug 2025 Open" at bounding box center [57, 151] width 112 height 26
